Goal: Navigation & Orientation: Find specific page/section

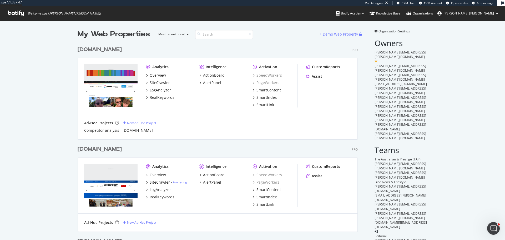
scroll to position [236, 497]
